Goal: Information Seeking & Learning: Understand process/instructions

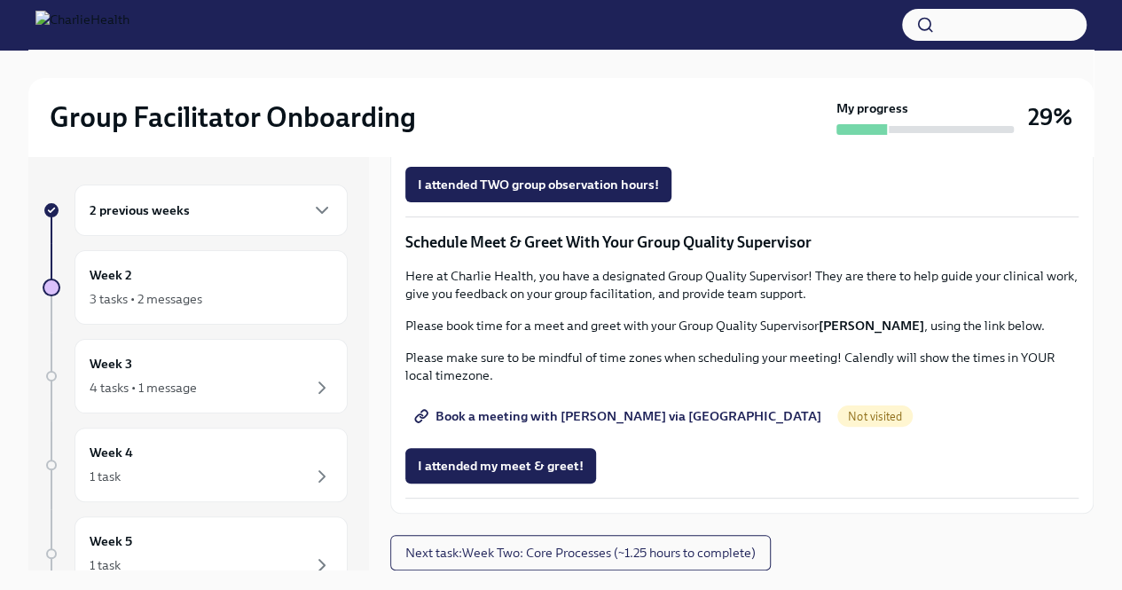
scroll to position [30, 0]
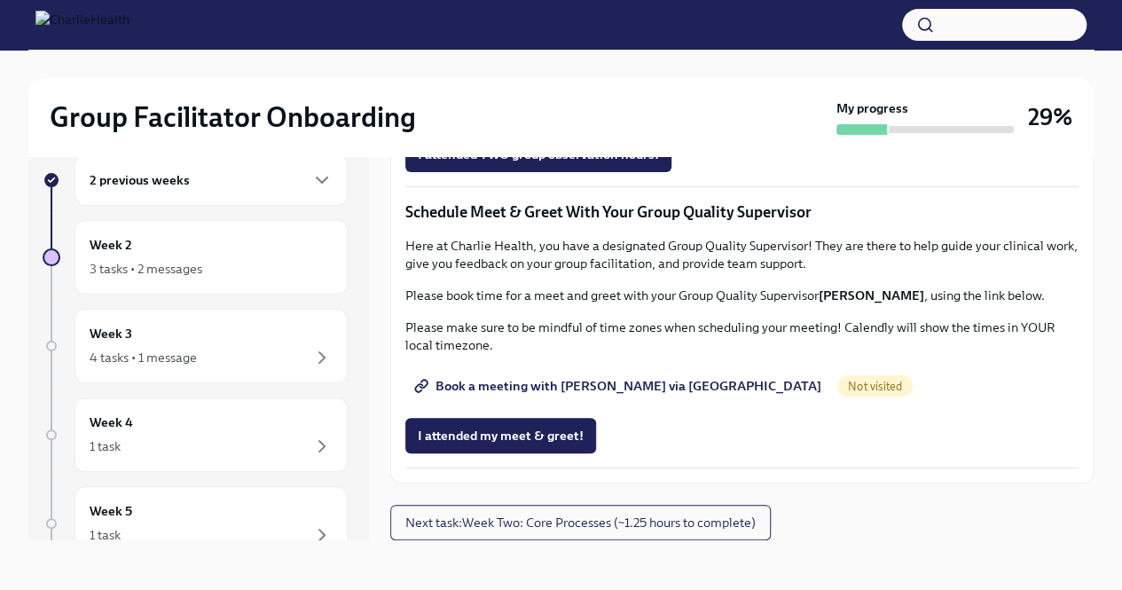
click at [548, 386] on span "Book a meeting with [PERSON_NAME] via [GEOGRAPHIC_DATA]" at bounding box center [620, 386] width 404 height 18
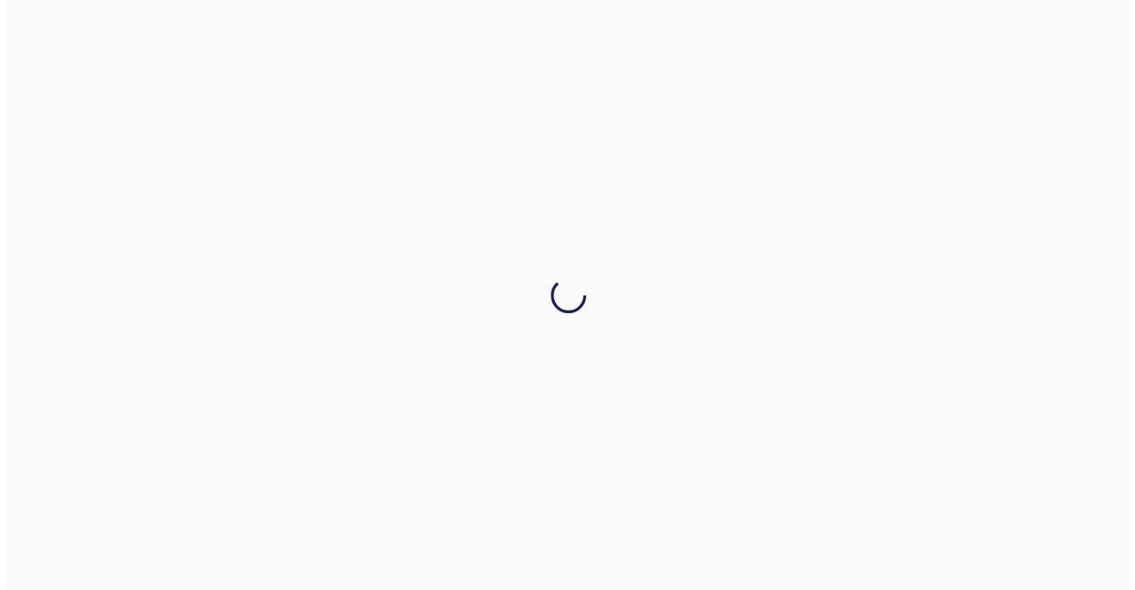
scroll to position [0, 0]
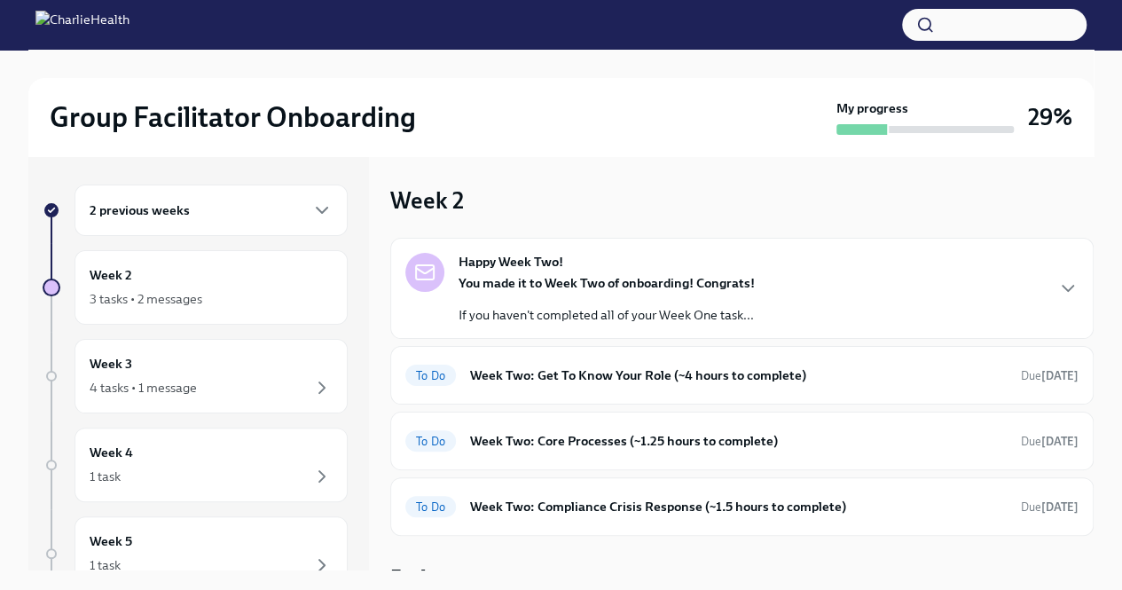
scroll to position [18, 0]
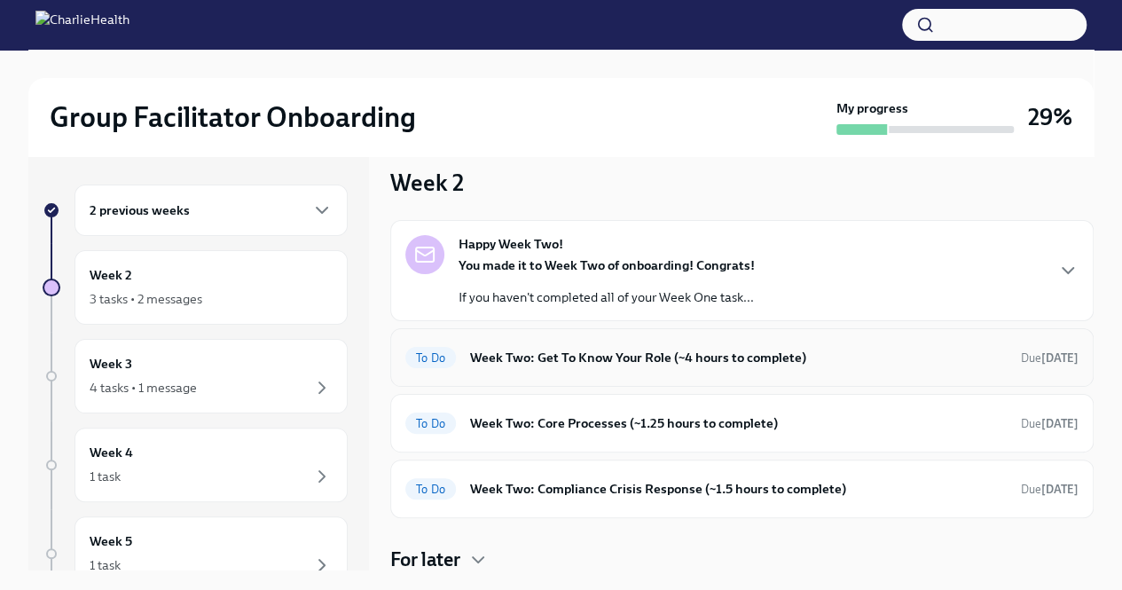
click at [670, 340] on div "To Do Week Two: Get To Know Your Role (~4 hours to complete) Due in 4 days" at bounding box center [741, 357] width 703 height 59
click at [692, 359] on h6 "Week Two: Get To Know Your Role (~4 hours to complete)" at bounding box center [738, 358] width 537 height 20
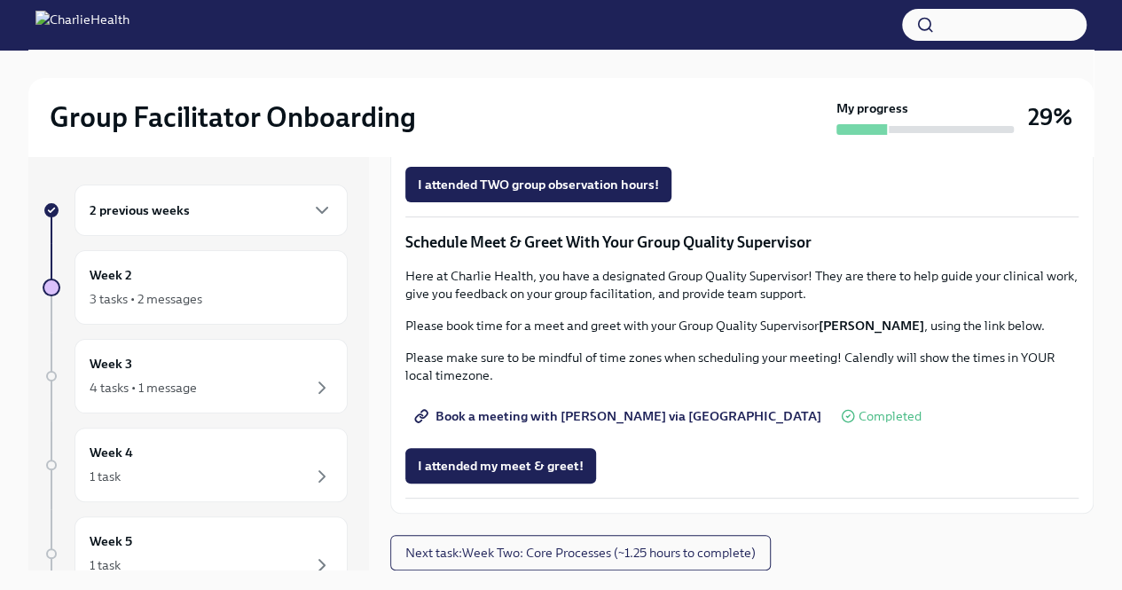
scroll to position [30, 0]
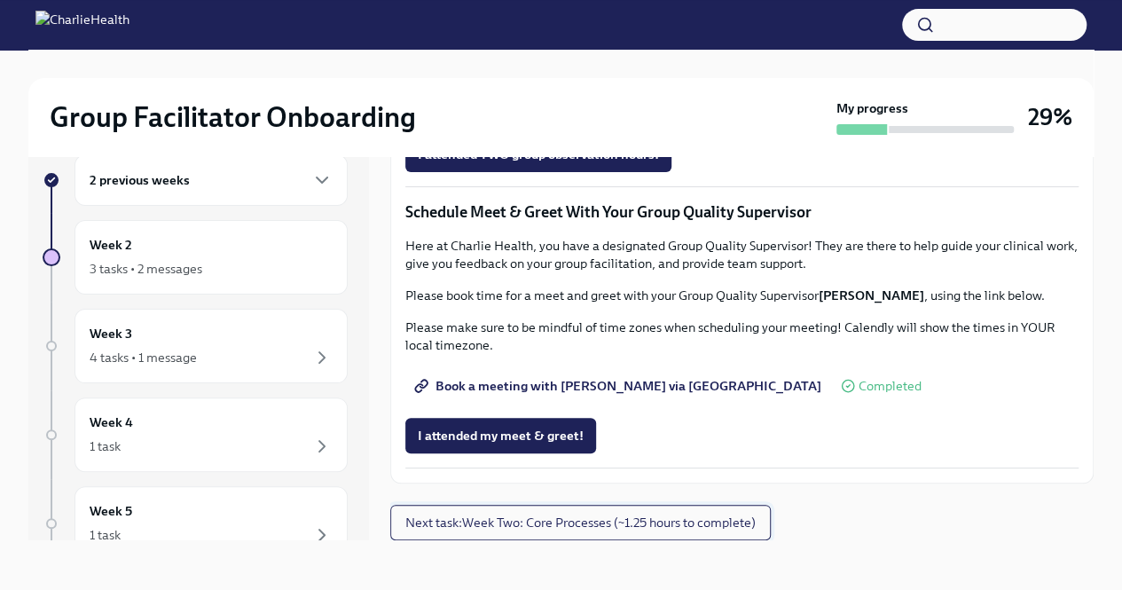
click at [738, 528] on span "Next task : Week Two: Core Processes (~1.25 hours to complete)" at bounding box center [580, 523] width 350 height 18
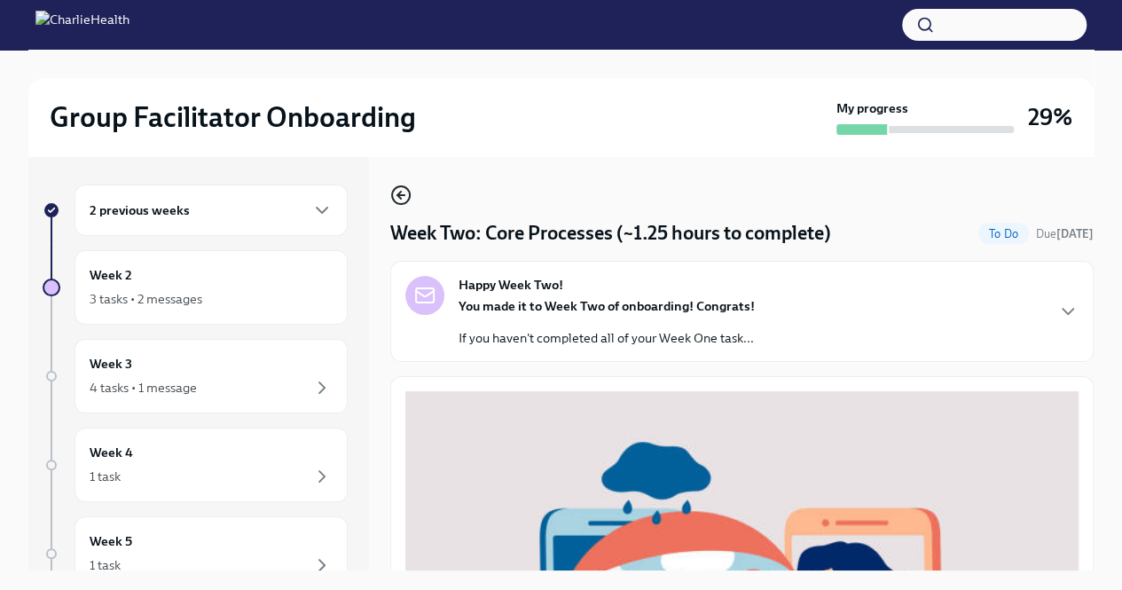
click at [401, 188] on icon "button" at bounding box center [400, 194] width 21 height 21
